Goal: Navigation & Orientation: Find specific page/section

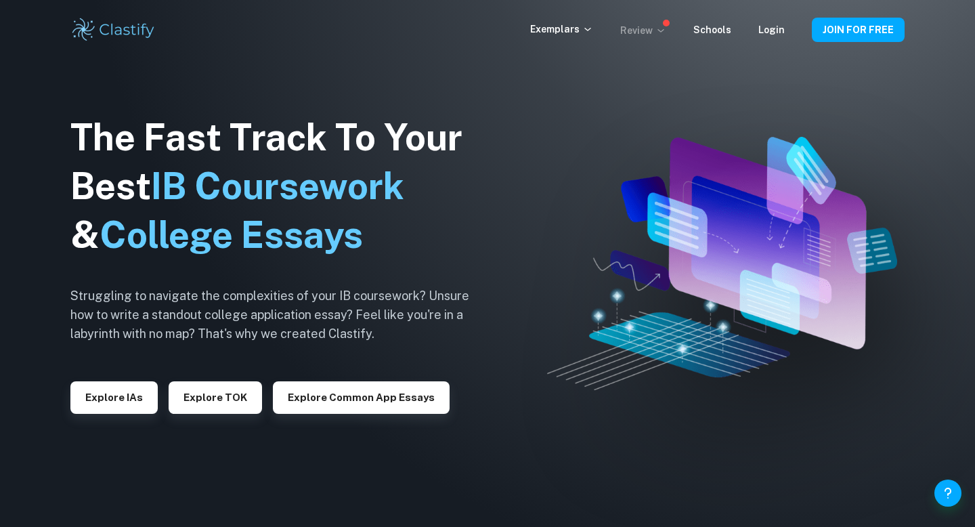
click at [656, 33] on p "Review" at bounding box center [643, 30] width 46 height 15
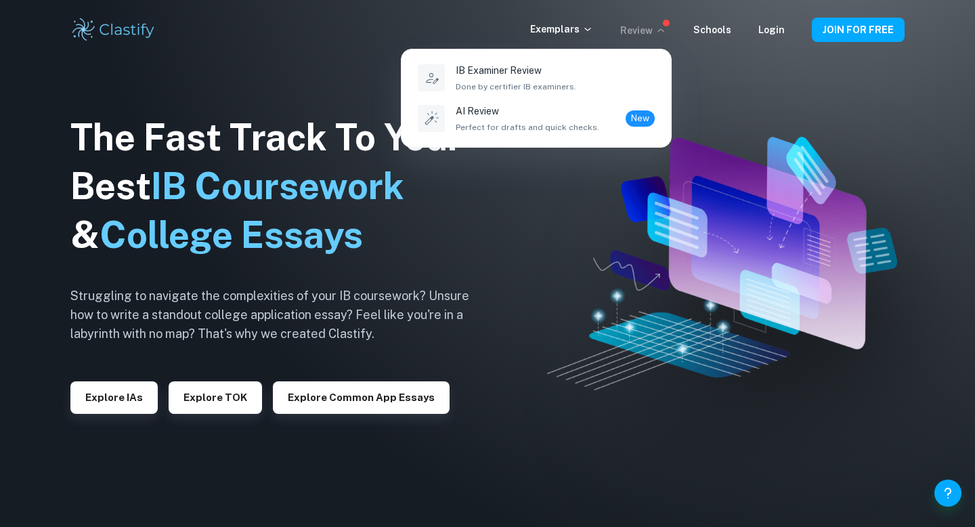
click at [566, 28] on div at bounding box center [487, 263] width 975 height 527
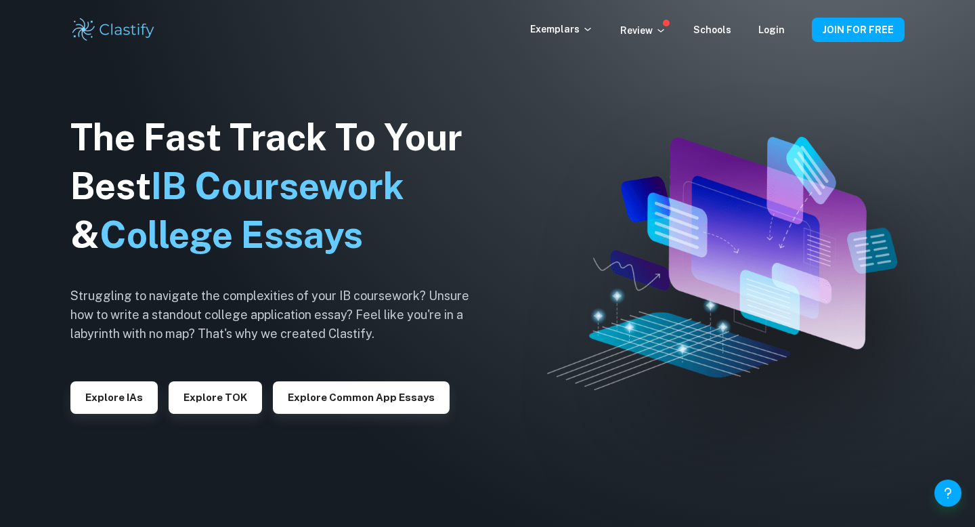
click at [566, 28] on p "Exemplars" at bounding box center [561, 29] width 63 height 15
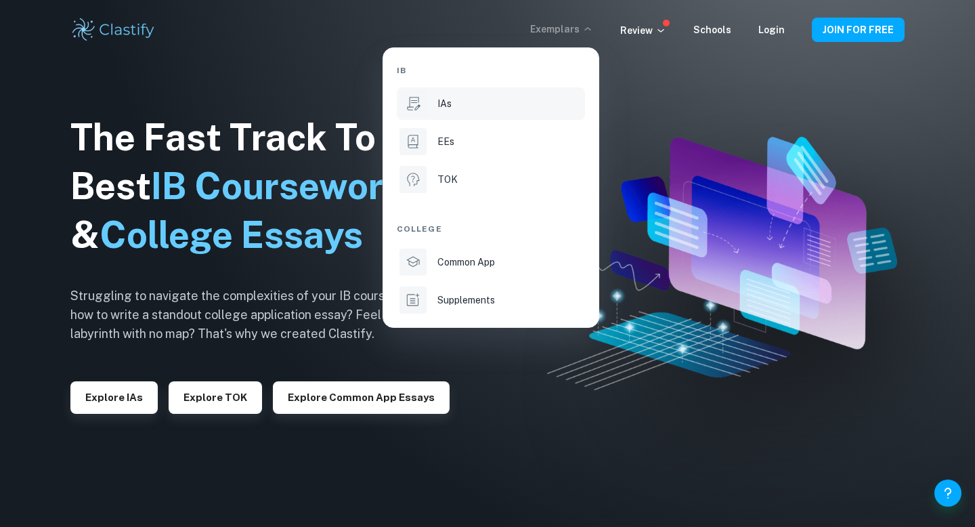
click at [488, 103] on div "IAs" at bounding box center [510, 103] width 145 height 15
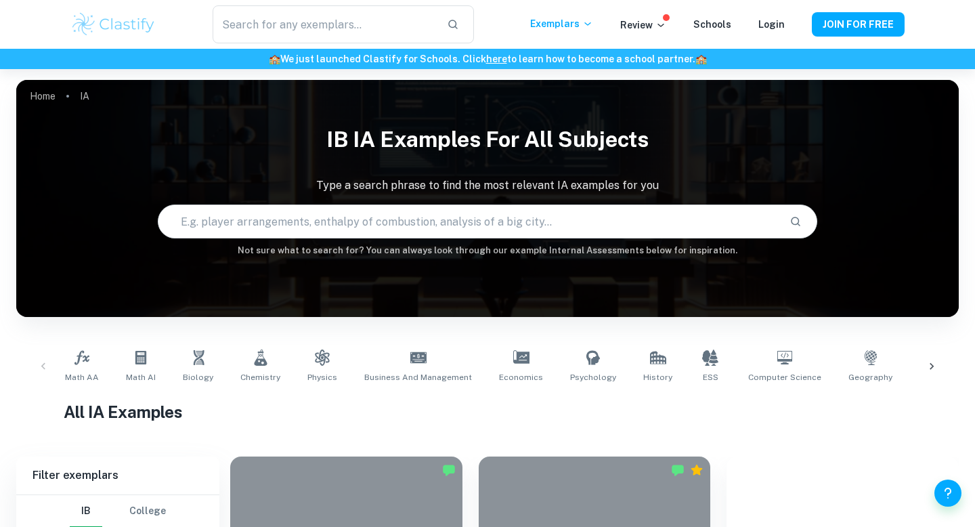
click at [135, 27] on img at bounding box center [113, 24] width 86 height 27
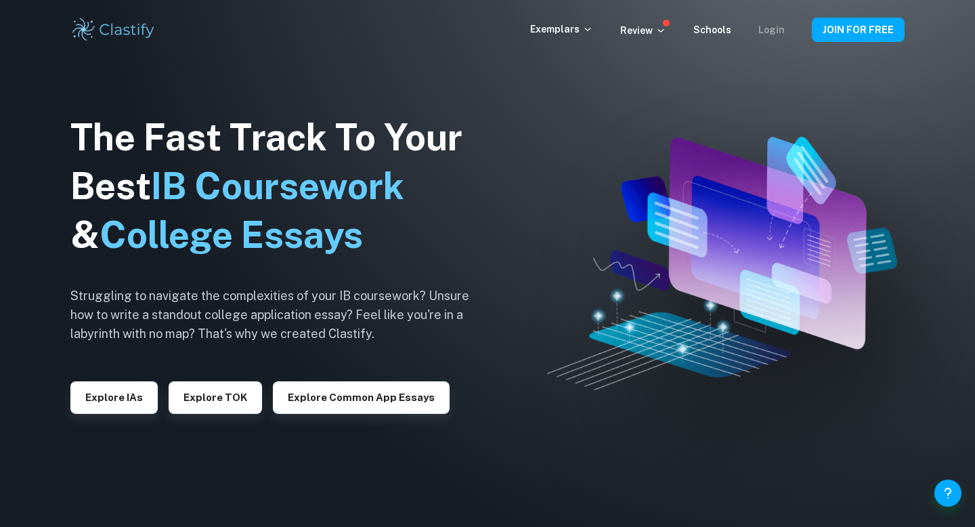
click at [770, 33] on link "Login" at bounding box center [772, 29] width 26 height 11
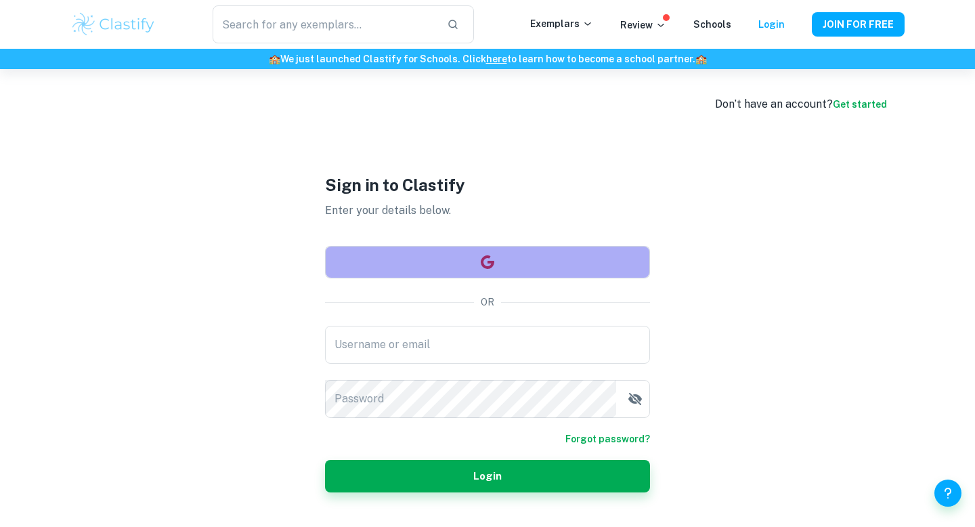
click at [469, 259] on button "button" at bounding box center [487, 262] width 325 height 33
click at [519, 255] on button "button" at bounding box center [487, 262] width 325 height 33
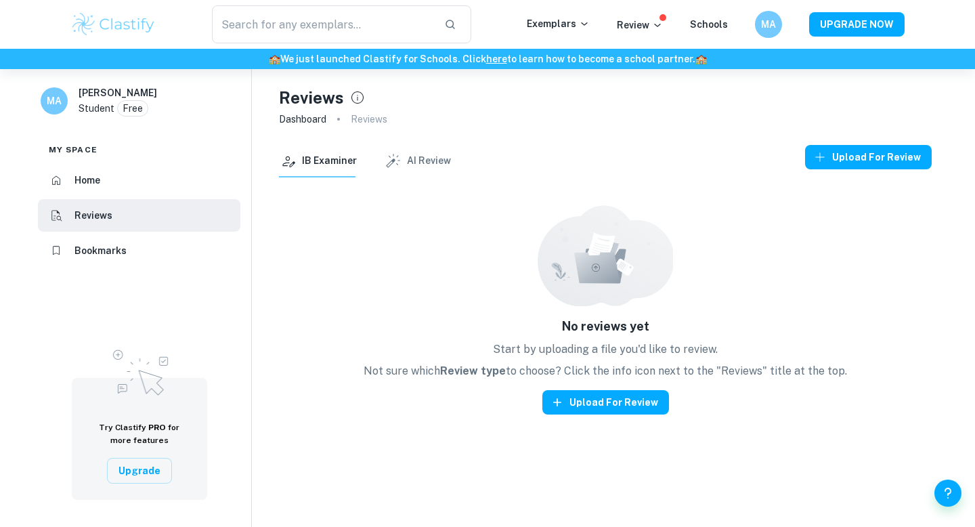
click at [368, 119] on p "Reviews" at bounding box center [369, 119] width 37 height 15
click at [407, 158] on button "AI Review" at bounding box center [417, 161] width 67 height 33
click at [336, 163] on button "IB Examiner" at bounding box center [318, 161] width 78 height 33
click at [771, 20] on h6 "MA" at bounding box center [769, 24] width 16 height 15
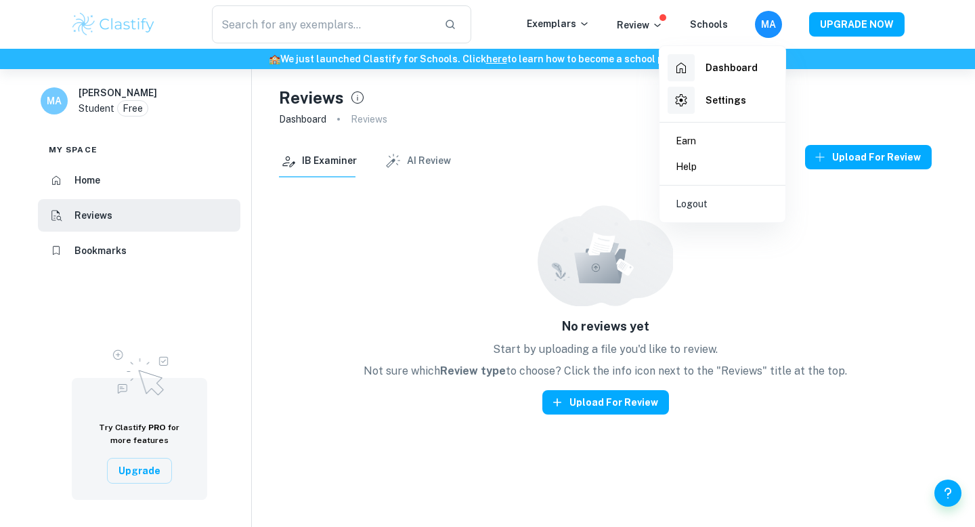
click at [730, 62] on h6 "Dashboard" at bounding box center [732, 67] width 52 height 15
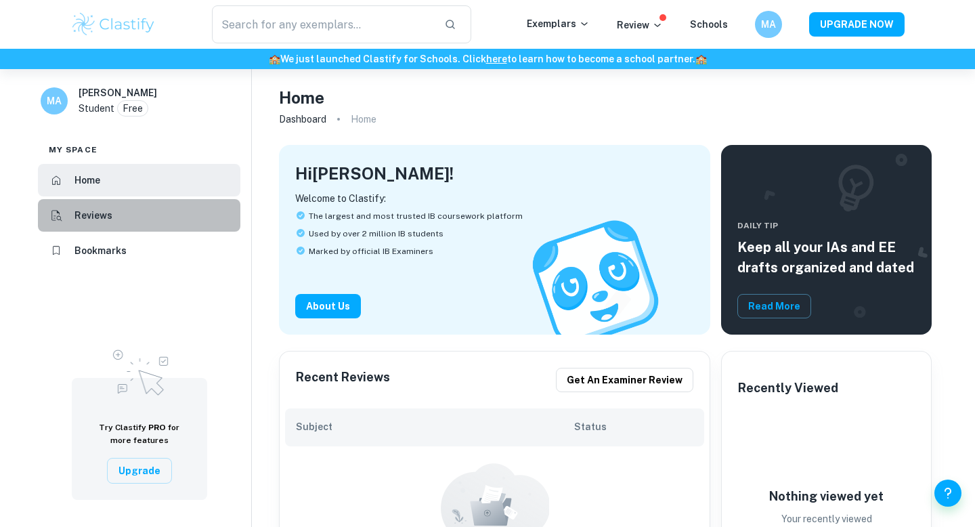
click at [107, 213] on h6 "Reviews" at bounding box center [94, 215] width 38 height 15
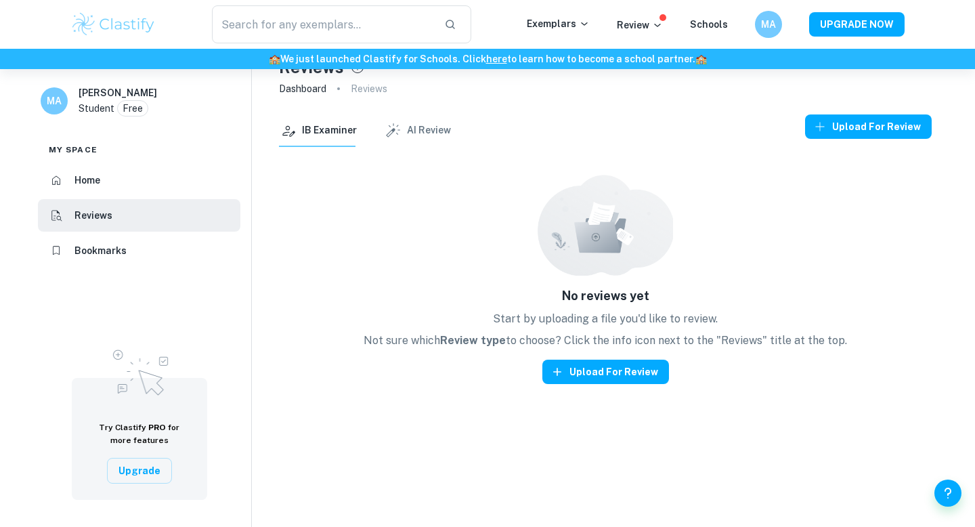
scroll to position [69, 0]
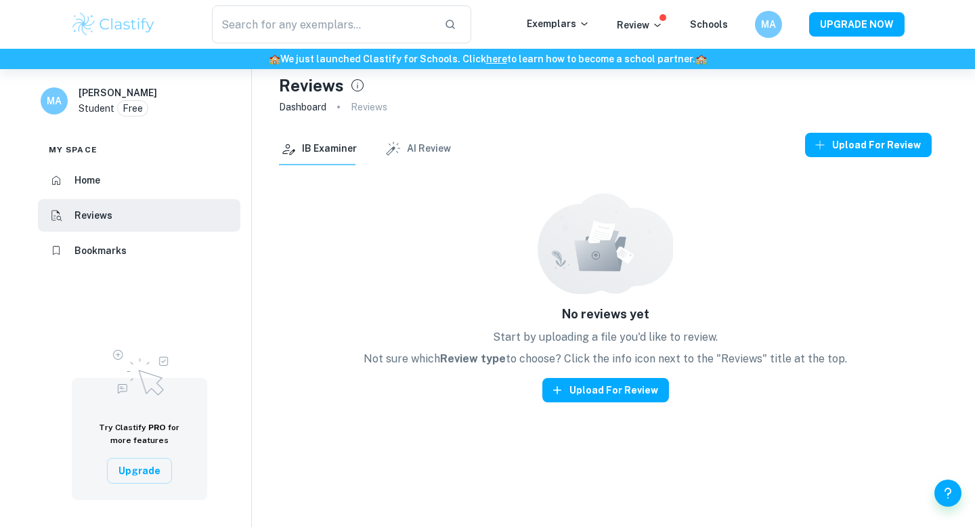
scroll to position [69, 0]
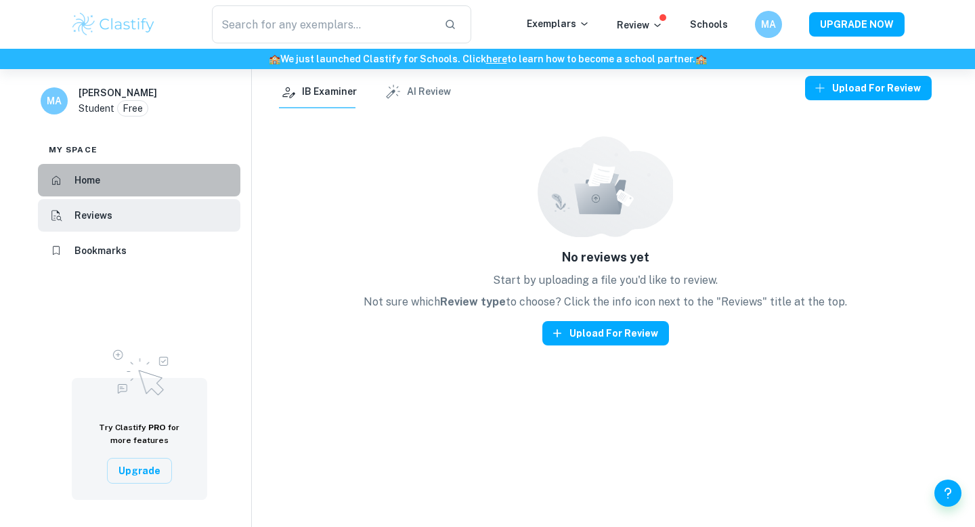
click at [110, 183] on li "Home" at bounding box center [139, 180] width 203 height 33
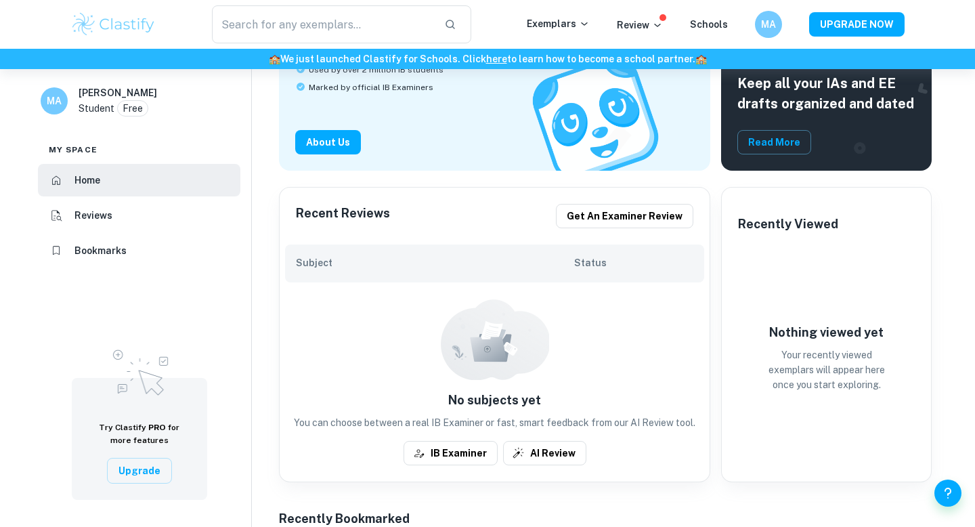
scroll to position [165, 0]
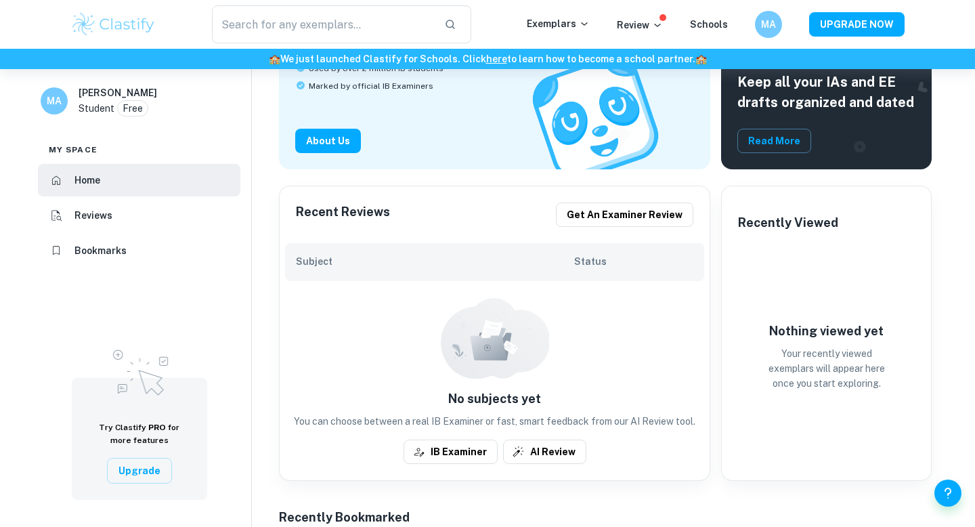
click at [349, 211] on h6 "Recent Reviews" at bounding box center [343, 215] width 94 height 24
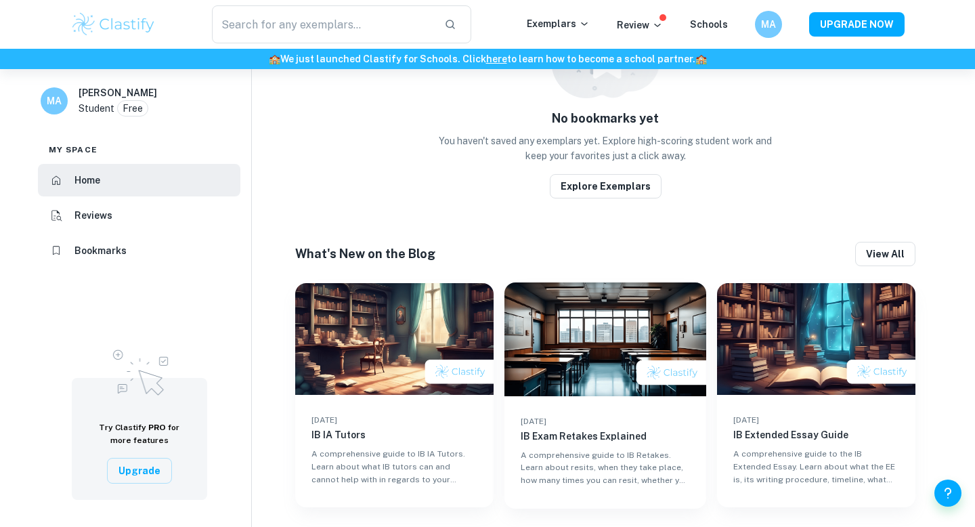
scroll to position [0, 0]
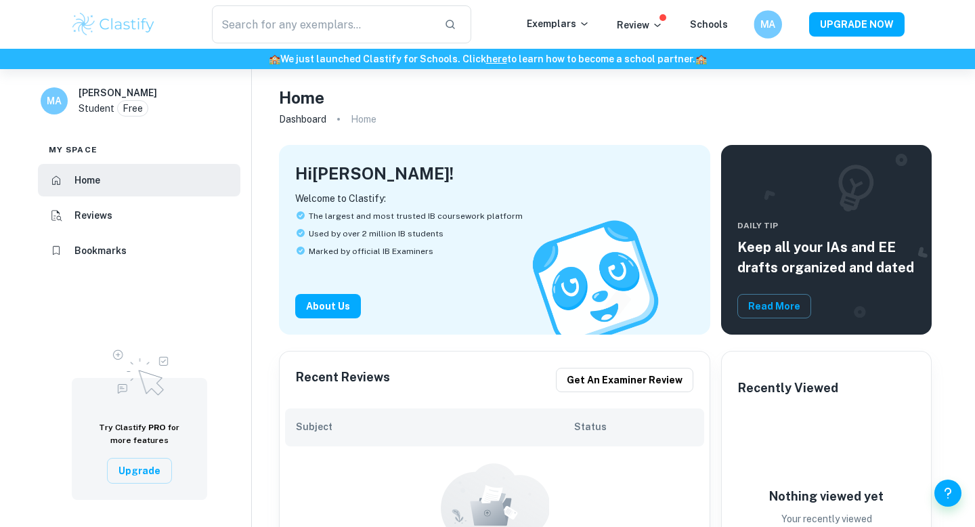
click at [765, 19] on h6 "MA" at bounding box center [768, 25] width 16 height 16
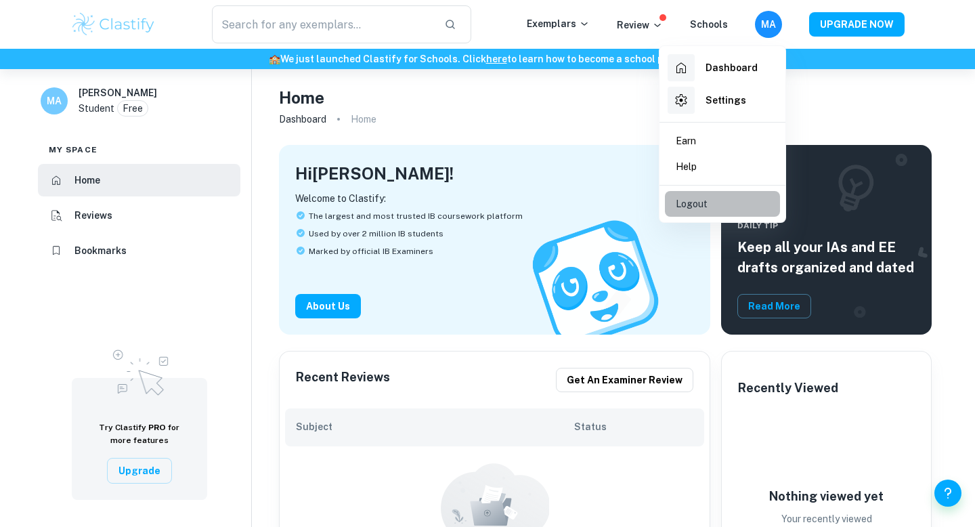
click at [725, 209] on li "Logout" at bounding box center [722, 204] width 115 height 26
